Goal: Find specific page/section: Find specific page/section

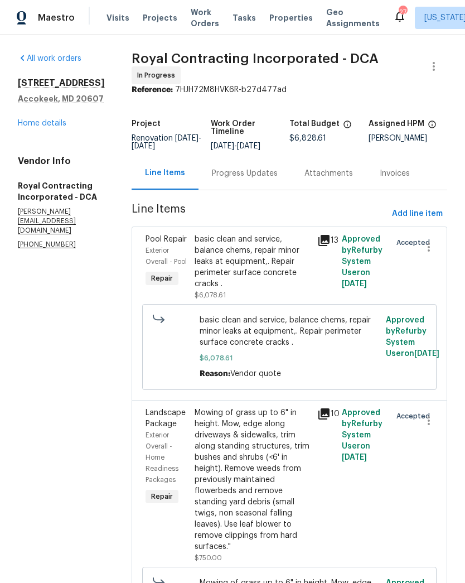
click at [254, 187] on div "Progress Updates" at bounding box center [245, 173] width 93 height 33
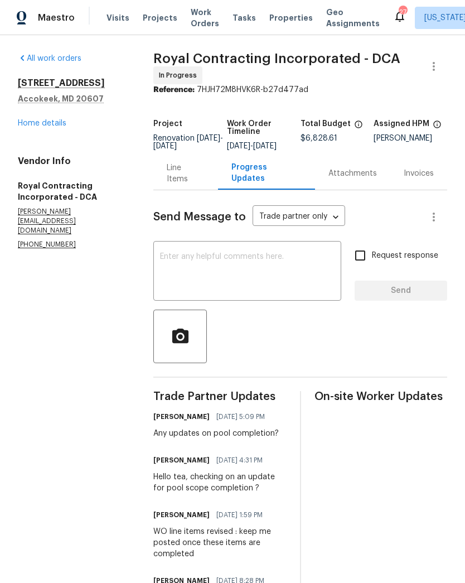
click at [59, 122] on link "Home details" at bounding box center [42, 123] width 49 height 8
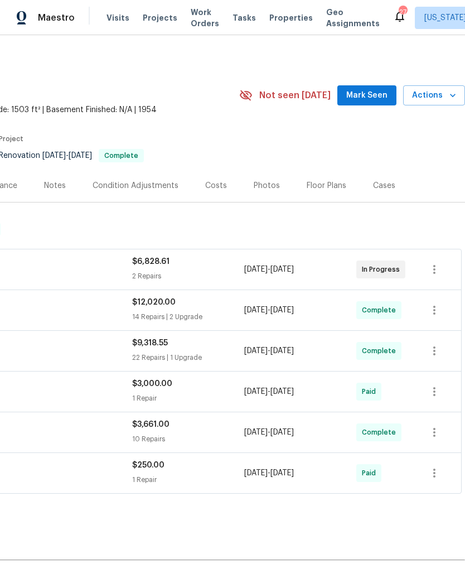
scroll to position [0, 165]
click at [156, 17] on span "Projects" at bounding box center [160, 17] width 35 height 11
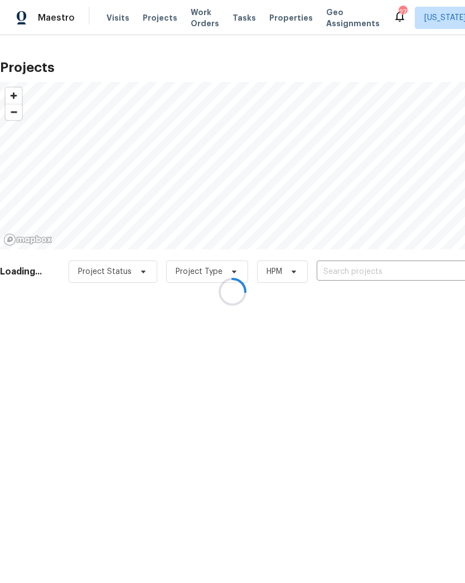
click at [356, 273] on div at bounding box center [232, 291] width 465 height 583
click at [358, 269] on div at bounding box center [232, 291] width 465 height 583
click at [366, 272] on div at bounding box center [232, 291] width 465 height 583
click at [374, 267] on div at bounding box center [232, 291] width 465 height 583
click at [374, 265] on div at bounding box center [232, 291] width 465 height 583
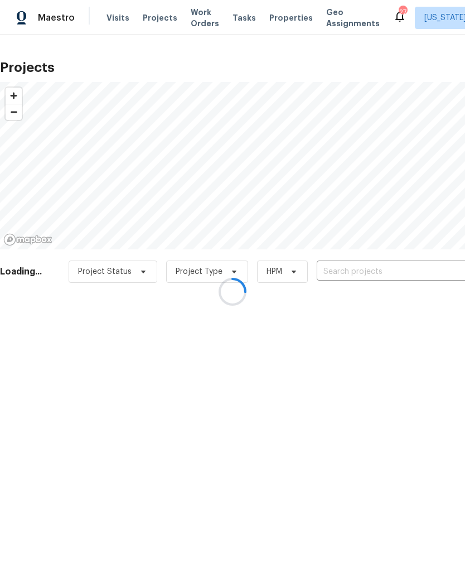
click at [374, 269] on div at bounding box center [232, 291] width 465 height 583
click at [354, 268] on div at bounding box center [232, 291] width 465 height 583
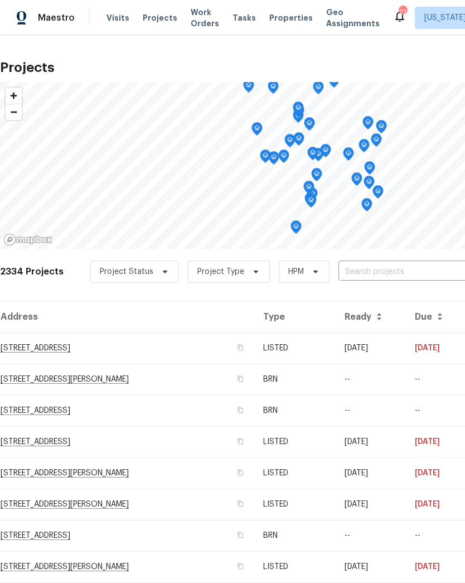
click at [384, 267] on input "text" at bounding box center [403, 271] width 128 height 17
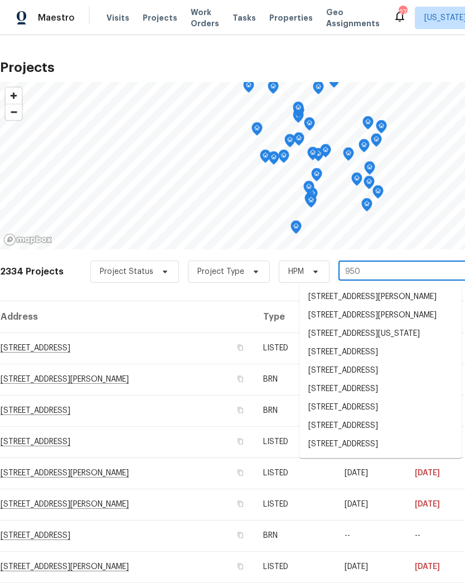
type input "9505"
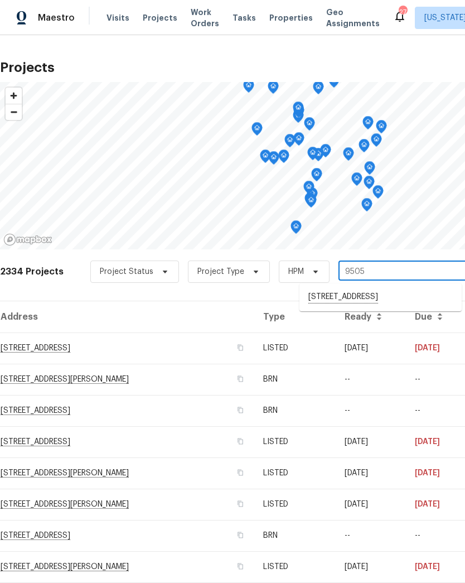
click at [347, 301] on li "[STREET_ADDRESS]" at bounding box center [381, 297] width 162 height 19
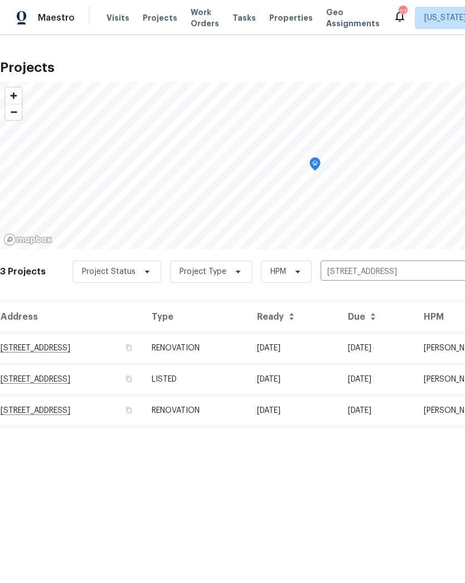
click at [143, 348] on td "[STREET_ADDRESS]" at bounding box center [71, 347] width 143 height 31
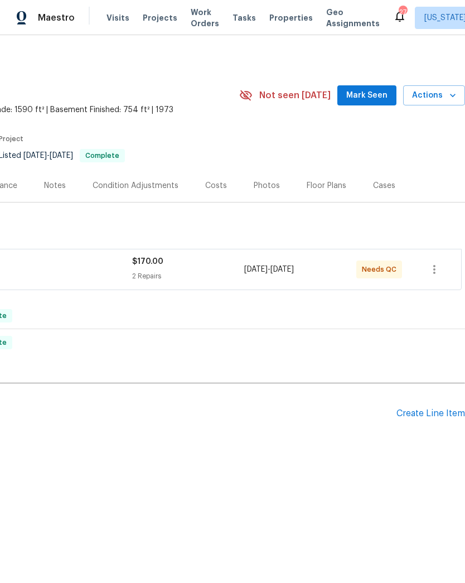
scroll to position [0, 165]
click at [215, 276] on div "2 Repairs" at bounding box center [188, 276] width 112 height 11
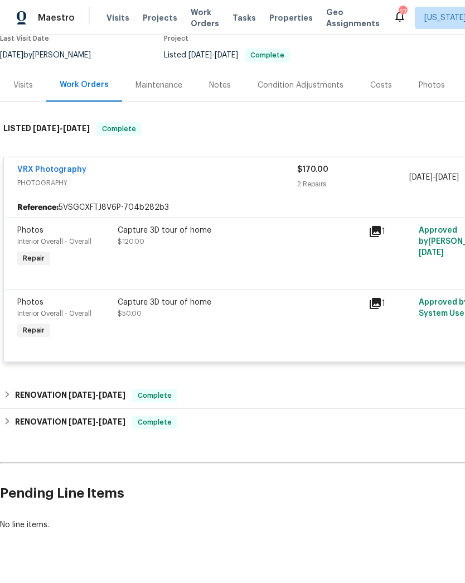
scroll to position [102, 0]
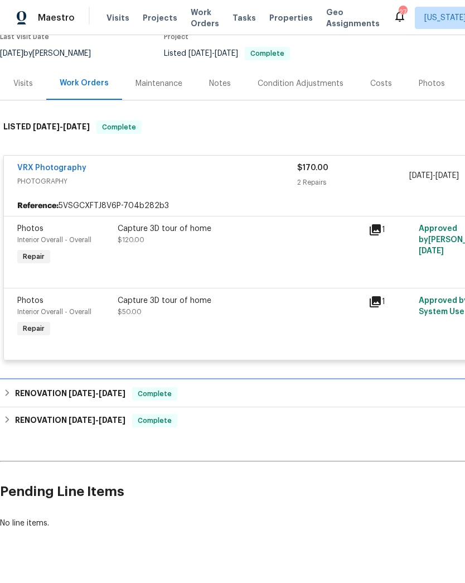
click at [146, 390] on span "Complete" at bounding box center [154, 393] width 43 height 11
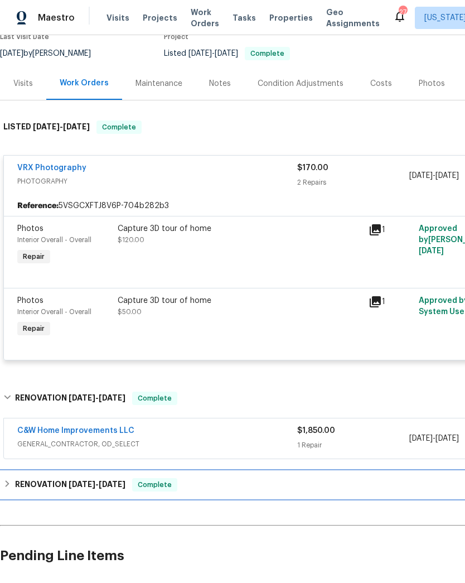
click at [123, 483] on span "[DATE]" at bounding box center [112, 484] width 27 height 8
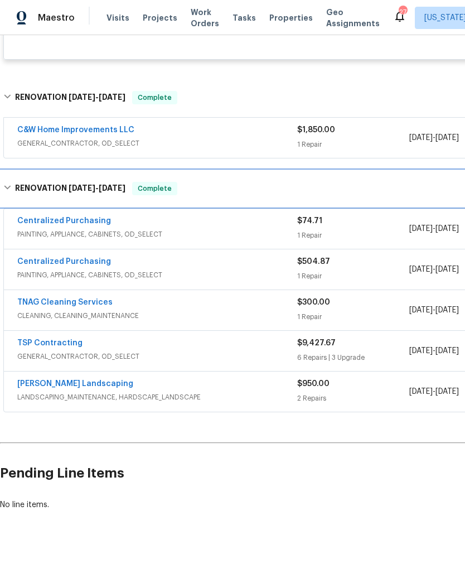
scroll to position [403, 0]
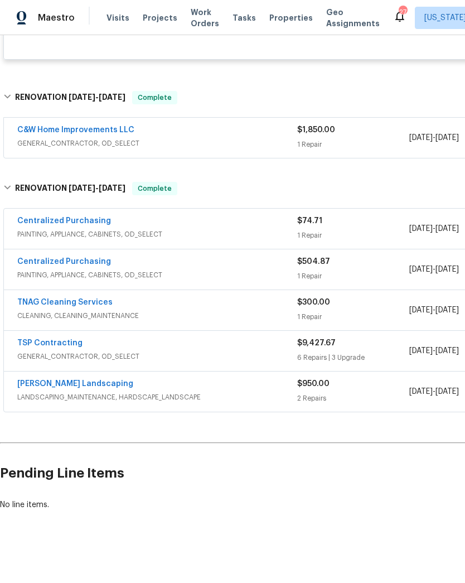
click at [59, 340] on link "TSP Contracting" at bounding box center [49, 343] width 65 height 8
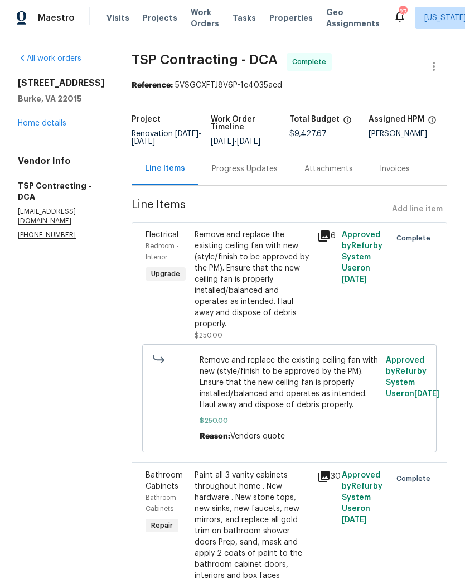
click at [231, 173] on div "Progress Updates" at bounding box center [245, 168] width 66 height 11
